Goal: Transaction & Acquisition: Purchase product/service

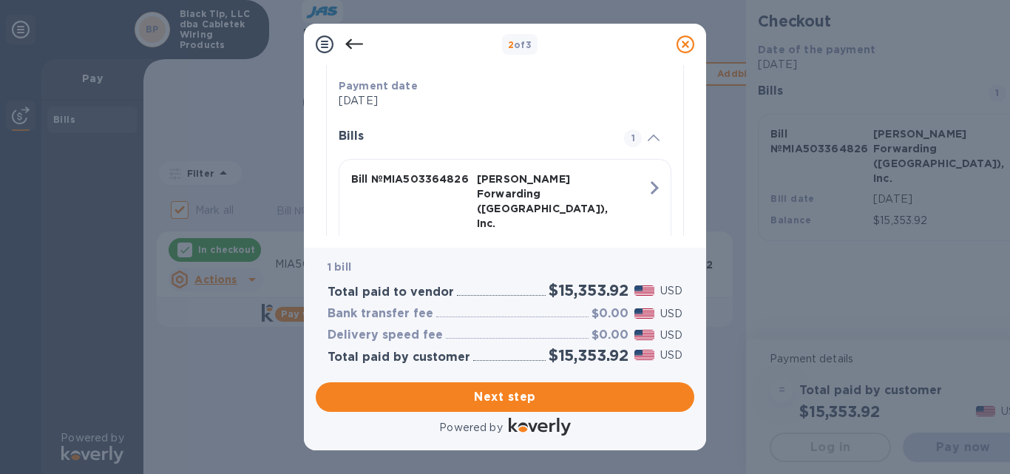
scroll to position [363, 0]
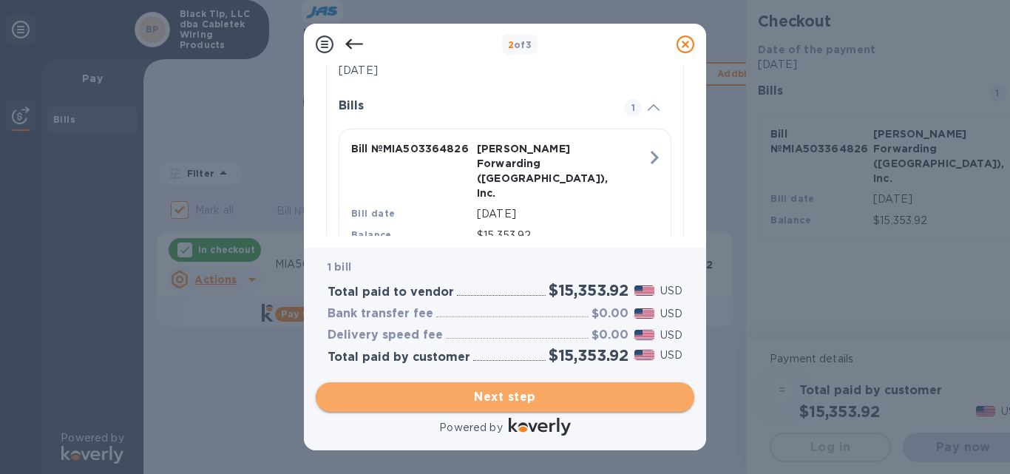
click at [516, 394] on span "Next step" at bounding box center [505, 397] width 355 height 18
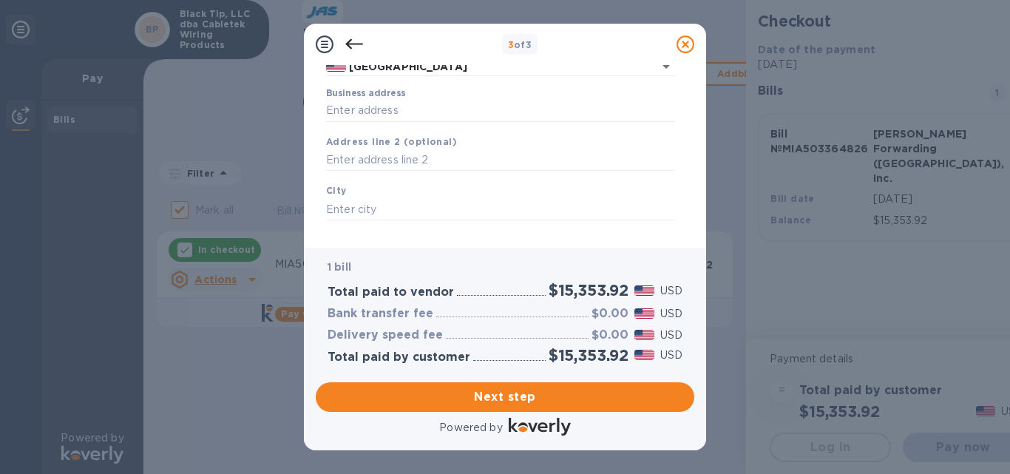
scroll to position [148, 0]
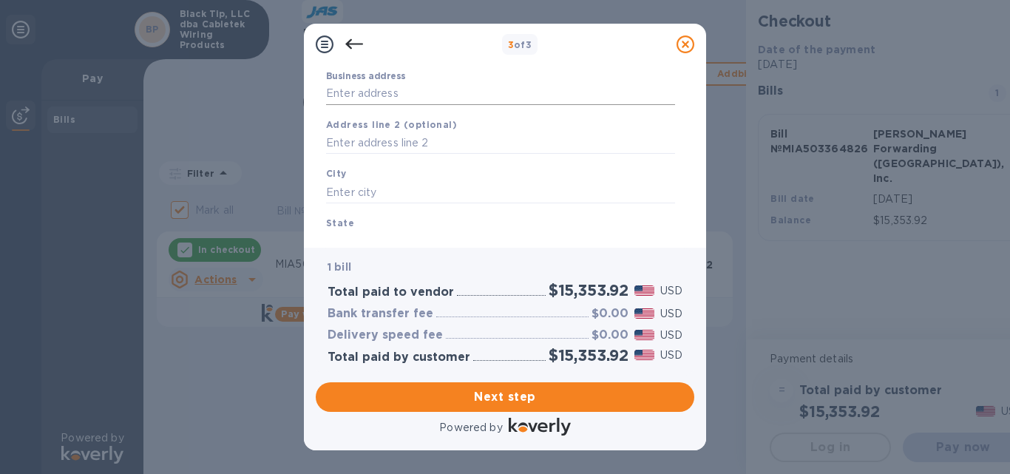
click at [374, 96] on input "Business address" at bounding box center [500, 94] width 349 height 22
type input "41520 Schadden Road"
click at [380, 134] on input "text" at bounding box center [500, 143] width 349 height 22
click at [377, 187] on input "text" at bounding box center [500, 192] width 349 height 22
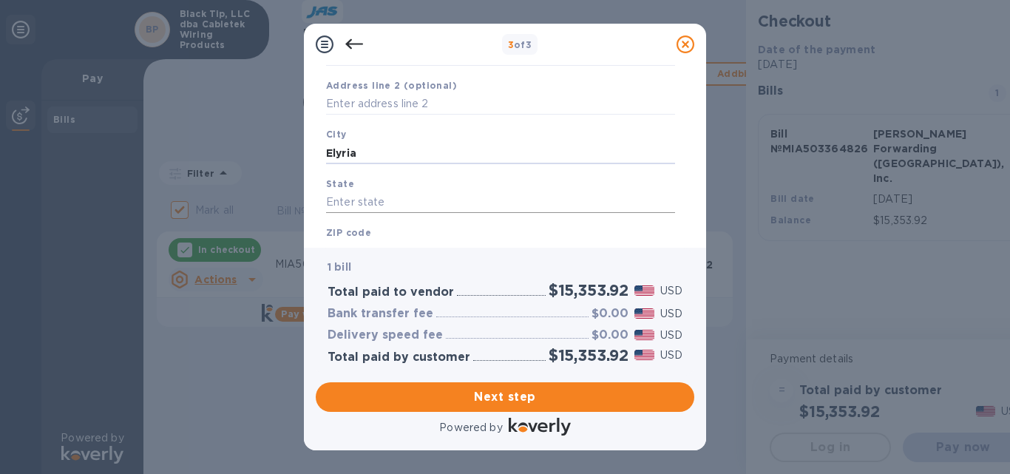
scroll to position [222, 0]
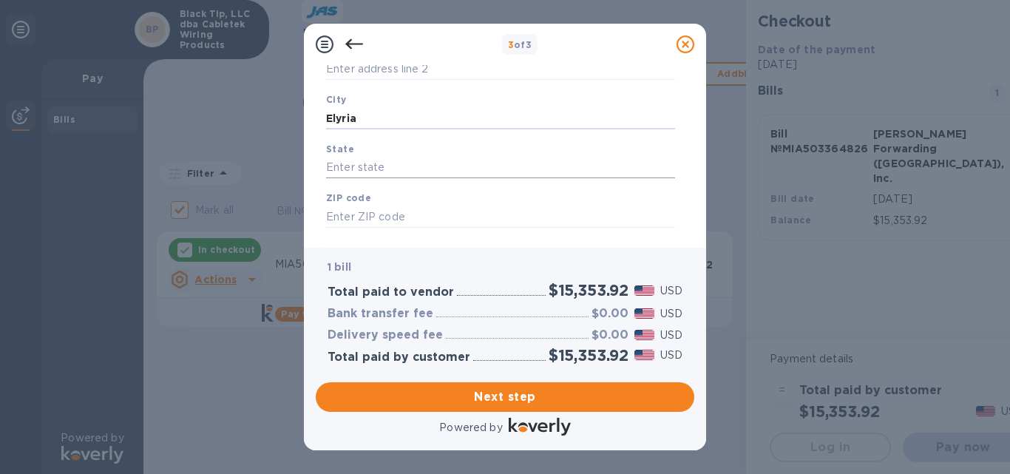
type input "Elyria"
click at [392, 162] on input "text" at bounding box center [500, 168] width 349 height 22
type input "OH"
click at [396, 206] on input "text" at bounding box center [500, 217] width 349 height 22
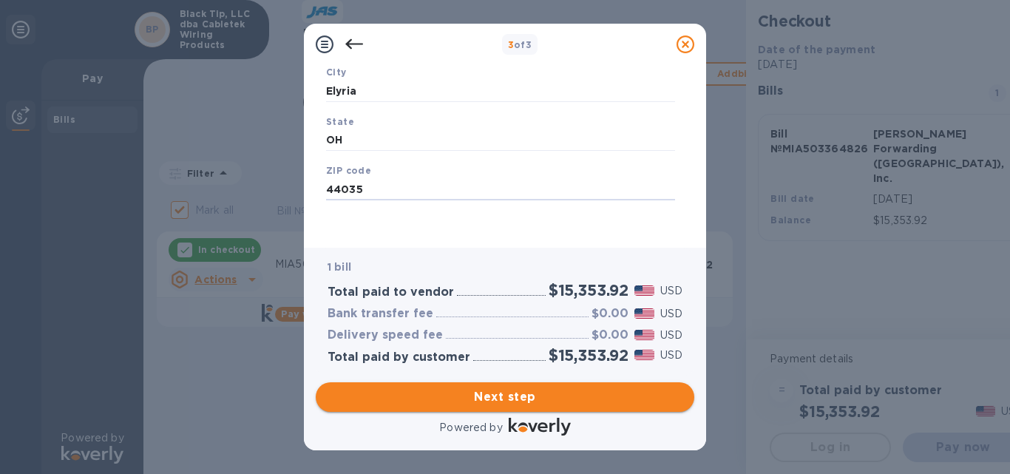
type input "44035"
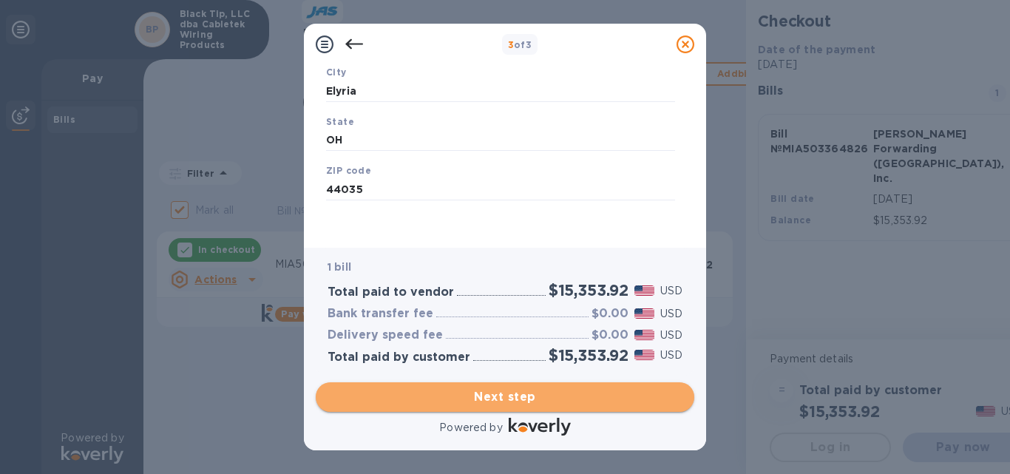
click at [504, 394] on span "Next step" at bounding box center [505, 397] width 355 height 18
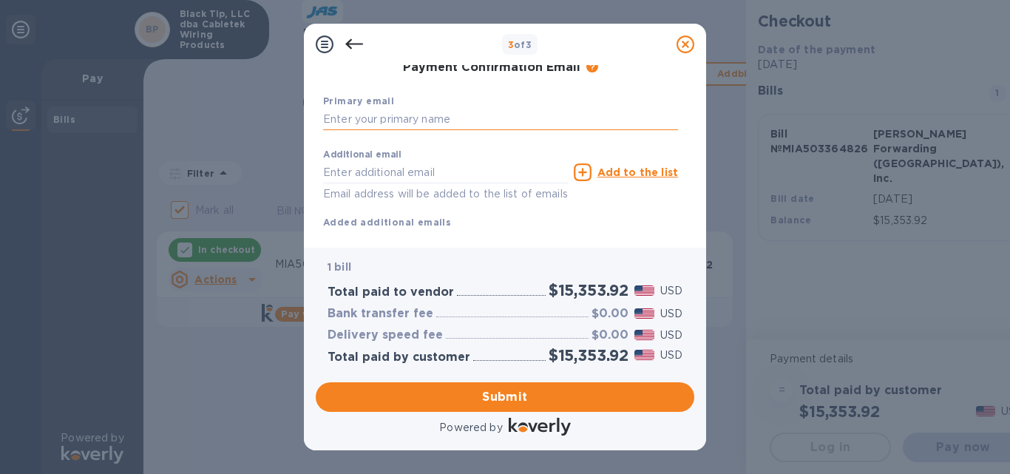
click at [385, 123] on input "text" at bounding box center [500, 120] width 355 height 22
type input "Sheri"
type input "Morford"
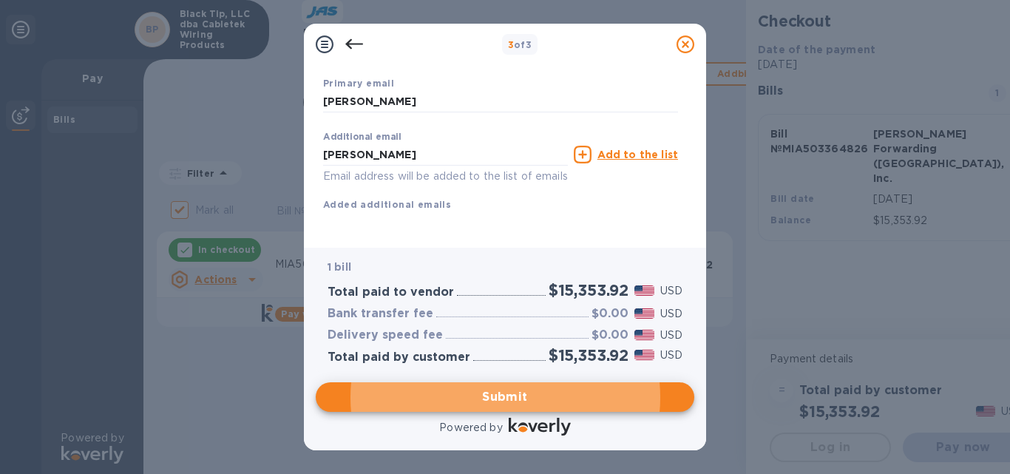
scroll to position [284, 0]
click at [405, 168] on p "Email address will be added to the list of emails" at bounding box center [445, 176] width 245 height 17
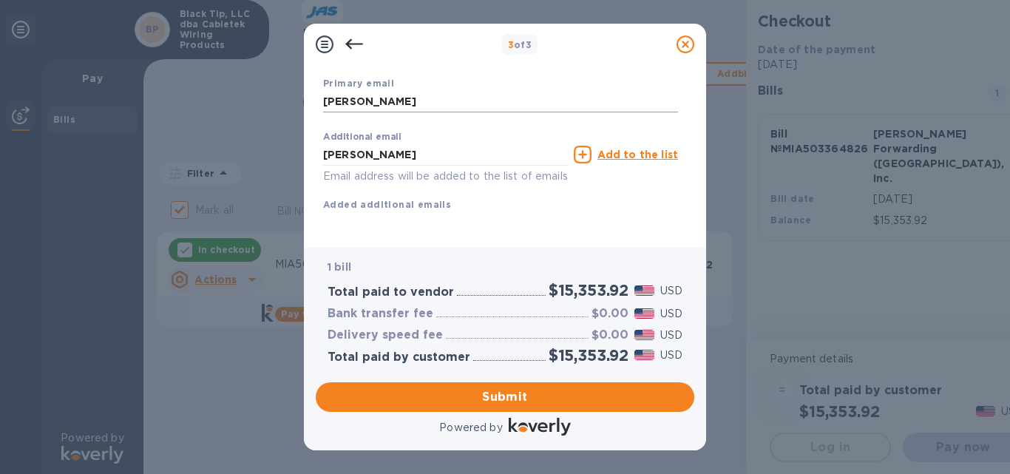
click at [374, 91] on input "Sheri" at bounding box center [500, 102] width 355 height 22
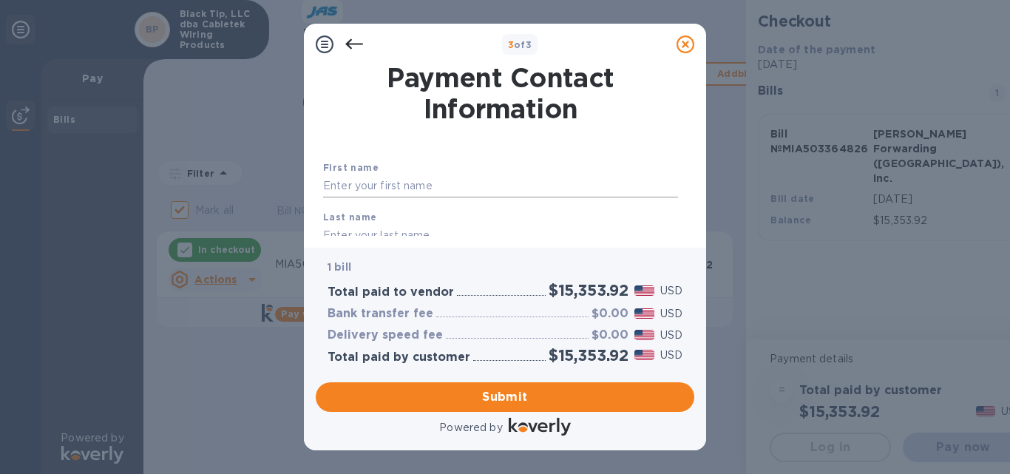
click at [361, 189] on input "text" at bounding box center [500, 186] width 355 height 22
type input "Sheri"
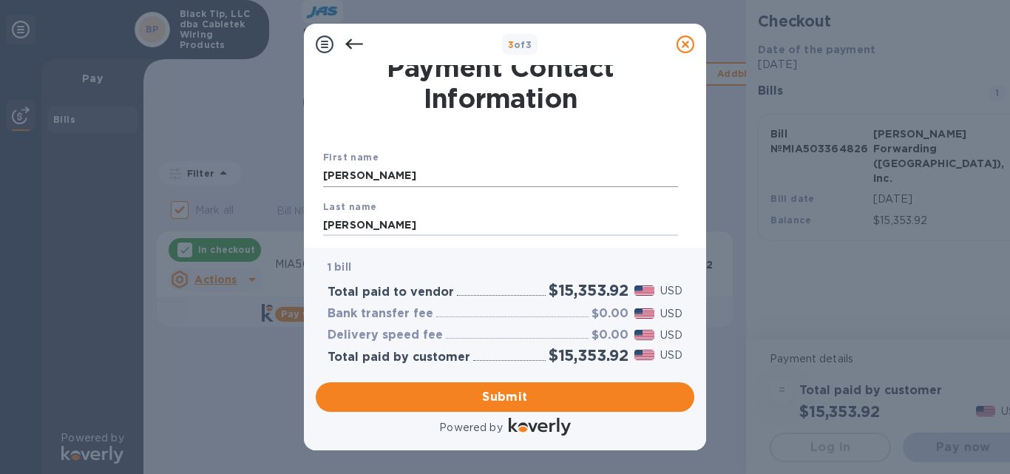
type input "Morford"
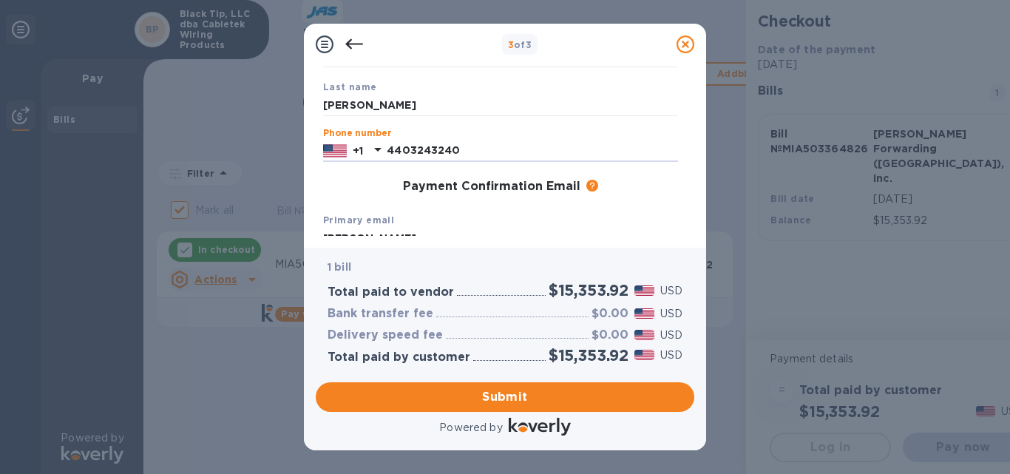
scroll to position [204, 0]
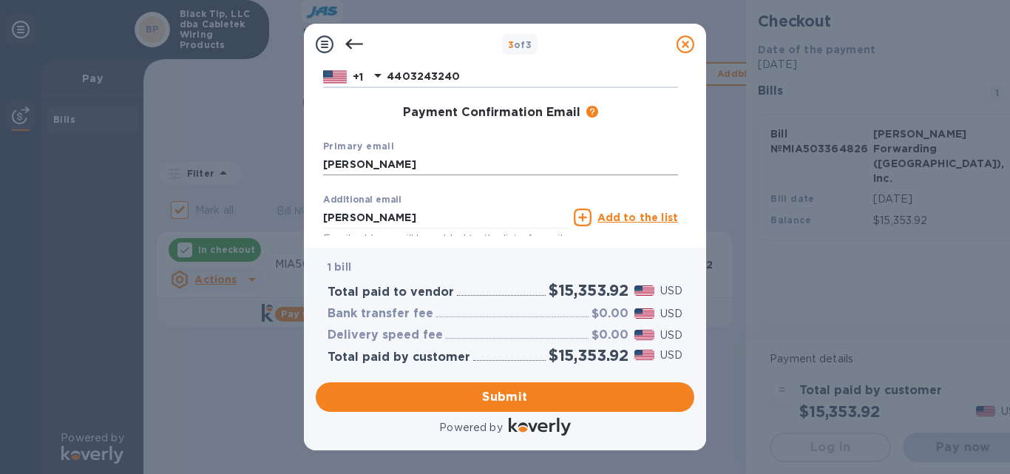
type input "4403243240"
drag, startPoint x: 376, startPoint y: 166, endPoint x: 215, endPoint y: 172, distance: 160.6
click at [215, 172] on div "3 of 3 Payment Contact Information First name Sheri Last name Morford Phone num…" at bounding box center [505, 237] width 1010 height 474
type input "finance@beevalve.com"
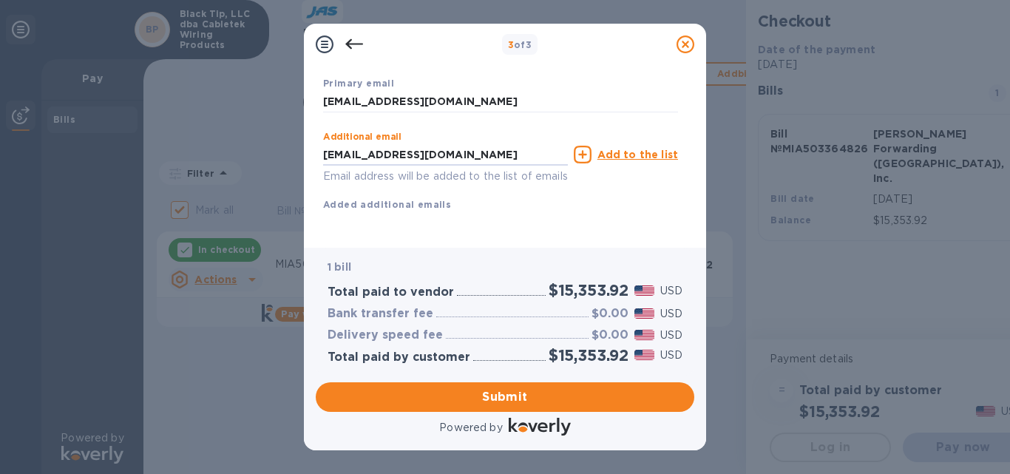
scroll to position [284, 0]
type input "ap@beevalve.com"
click at [630, 149] on u "Add to the list" at bounding box center [638, 155] width 81 height 12
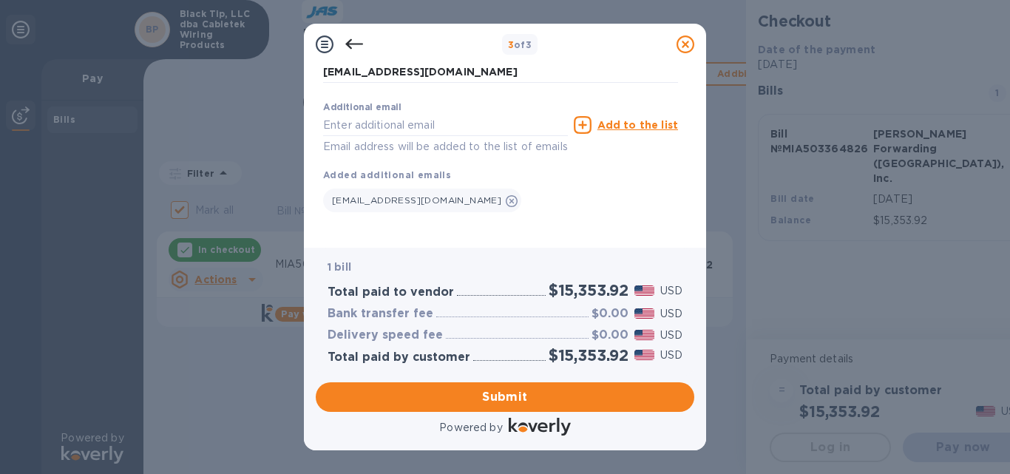
scroll to position [314, 0]
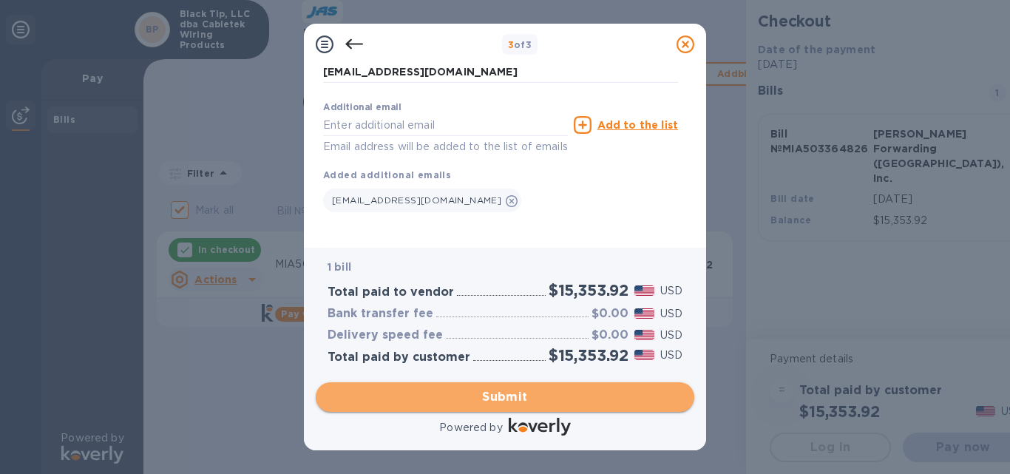
click at [514, 397] on span "Submit" at bounding box center [505, 397] width 355 height 18
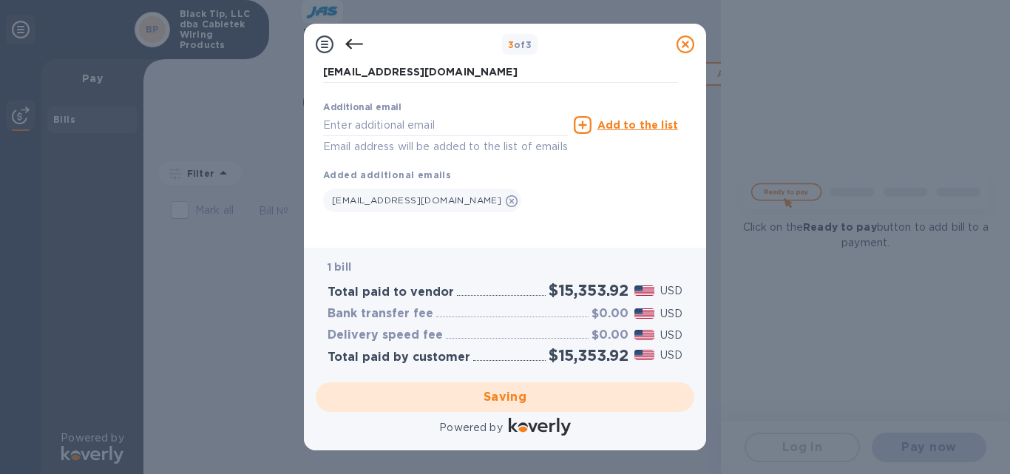
checkbox input "false"
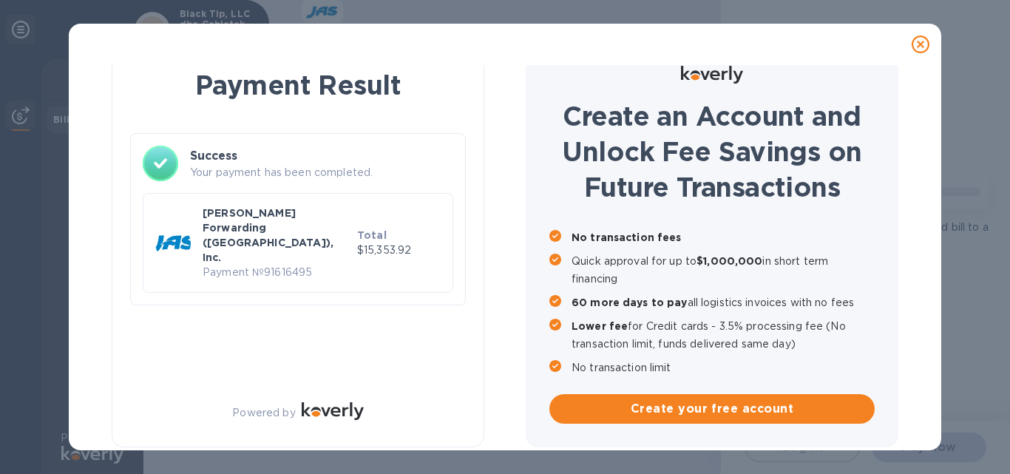
scroll to position [26, 0]
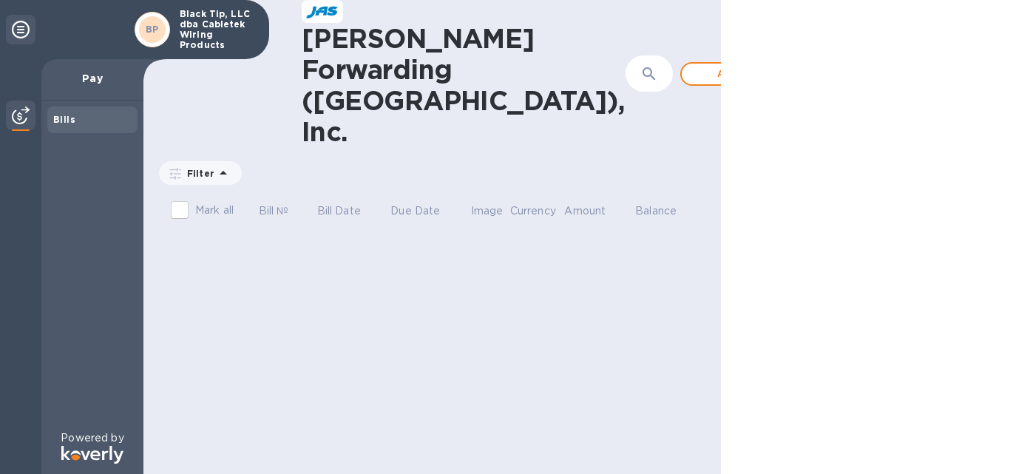
click at [920, 43] on div at bounding box center [865, 237] width 289 height 474
